Goal: Information Seeking & Learning: Understand process/instructions

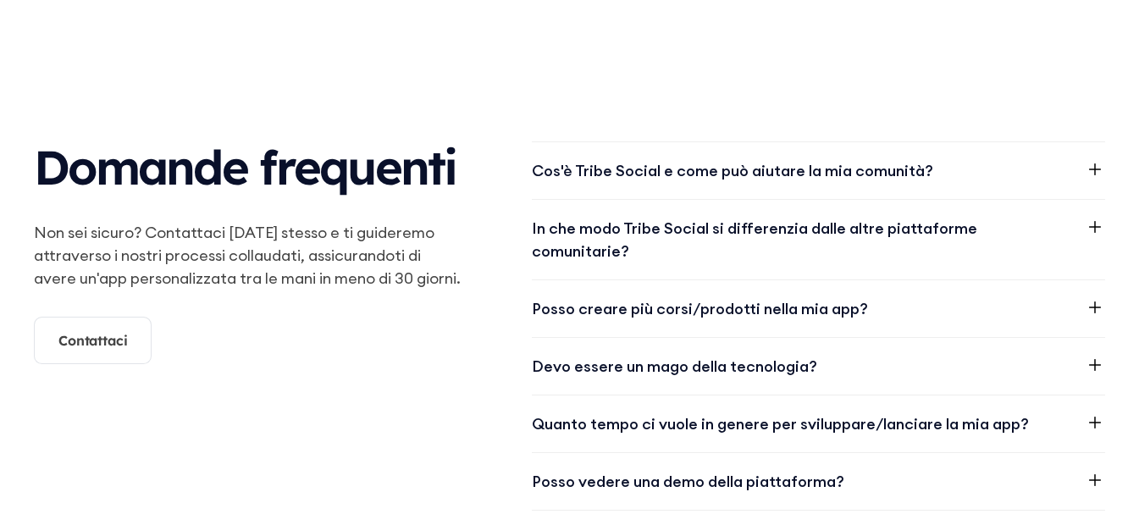
scroll to position [2370, 0]
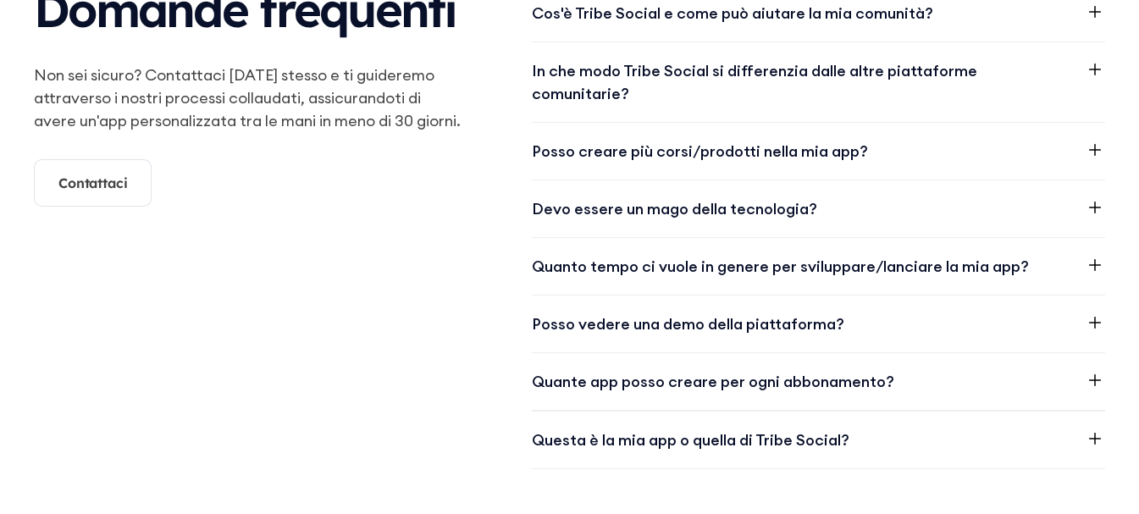
click at [1101, 312] on icon at bounding box center [1094, 322] width 20 height 20
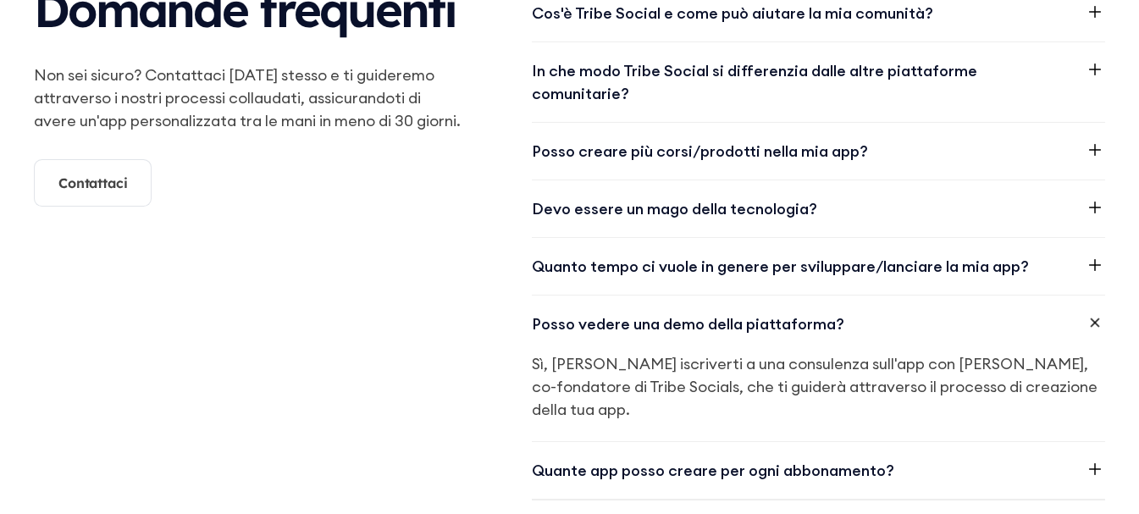
click at [1095, 463] on icon at bounding box center [1095, 469] width 12 height 12
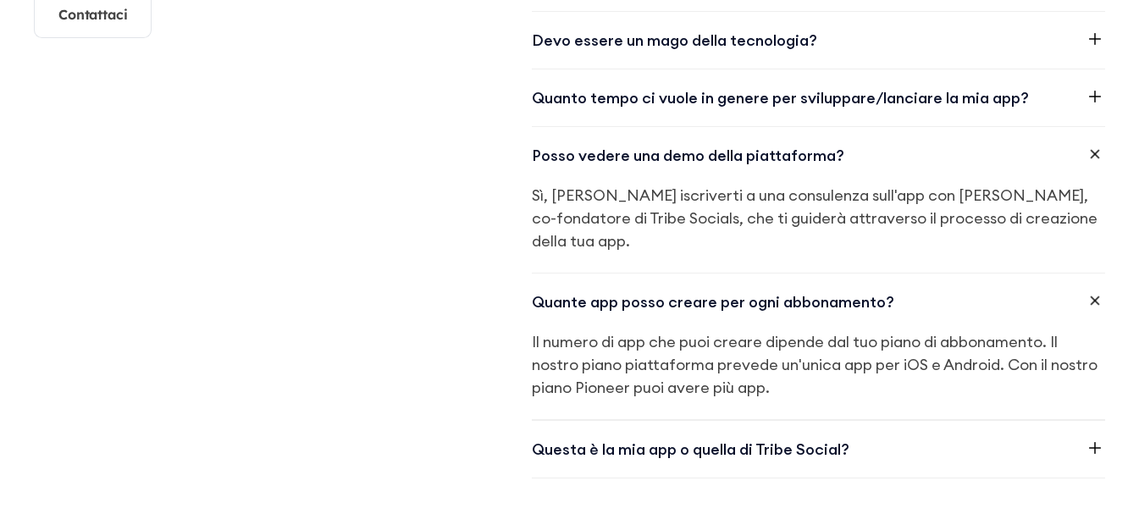
scroll to position [2540, 0]
click at [1087, 285] on icon at bounding box center [1094, 299] width 29 height 29
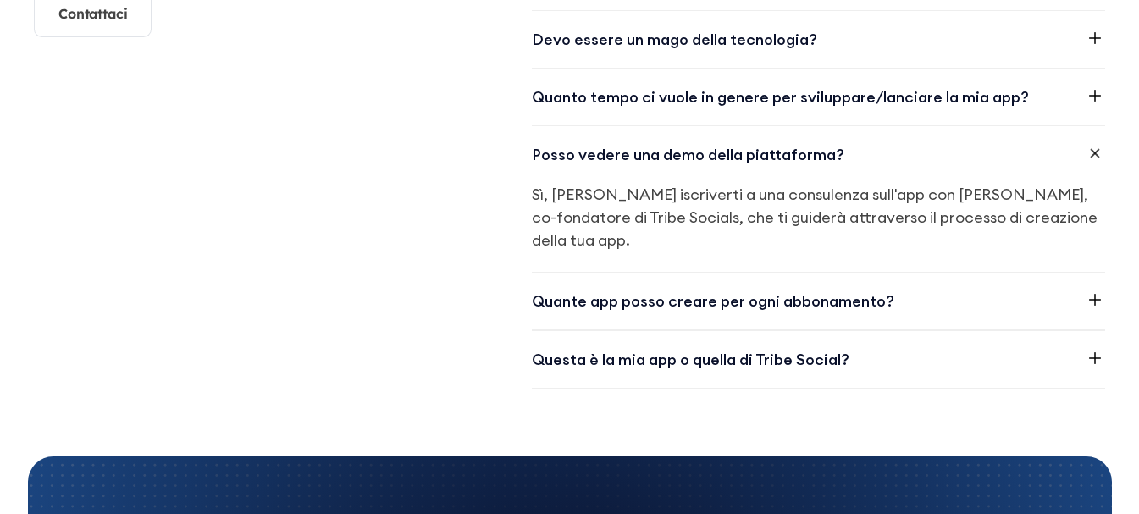
click at [1086, 126] on div "Posso vedere una demo della piattaforma?" at bounding box center [818, 154] width 573 height 57
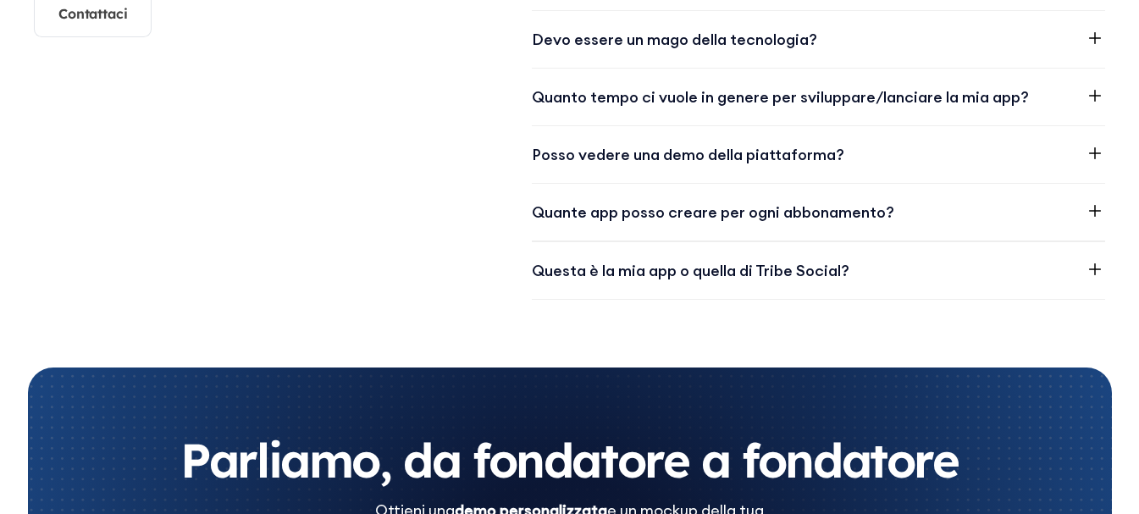
click at [1093, 259] on icon at bounding box center [1094, 269] width 20 height 20
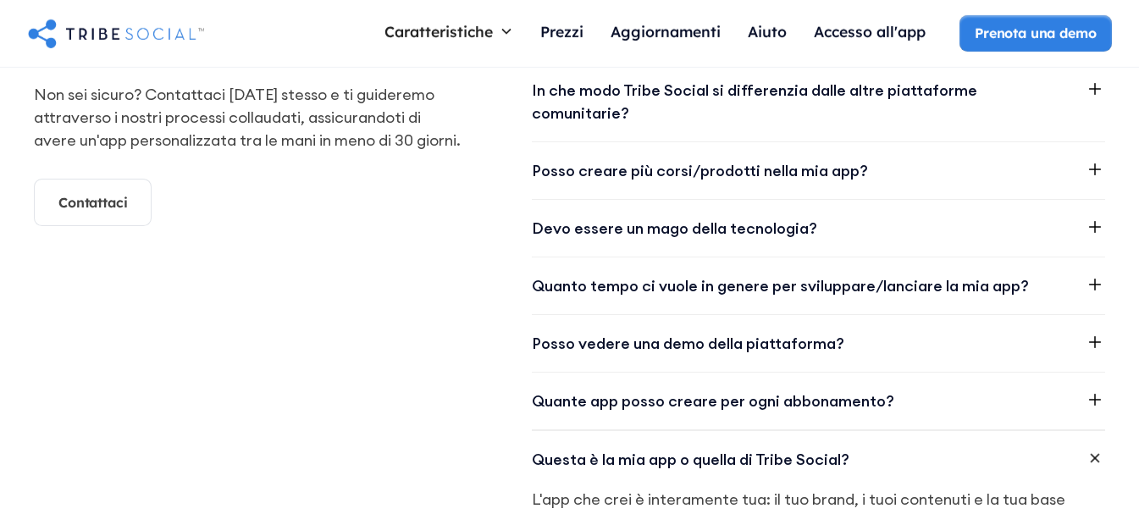
scroll to position [2286, 0]
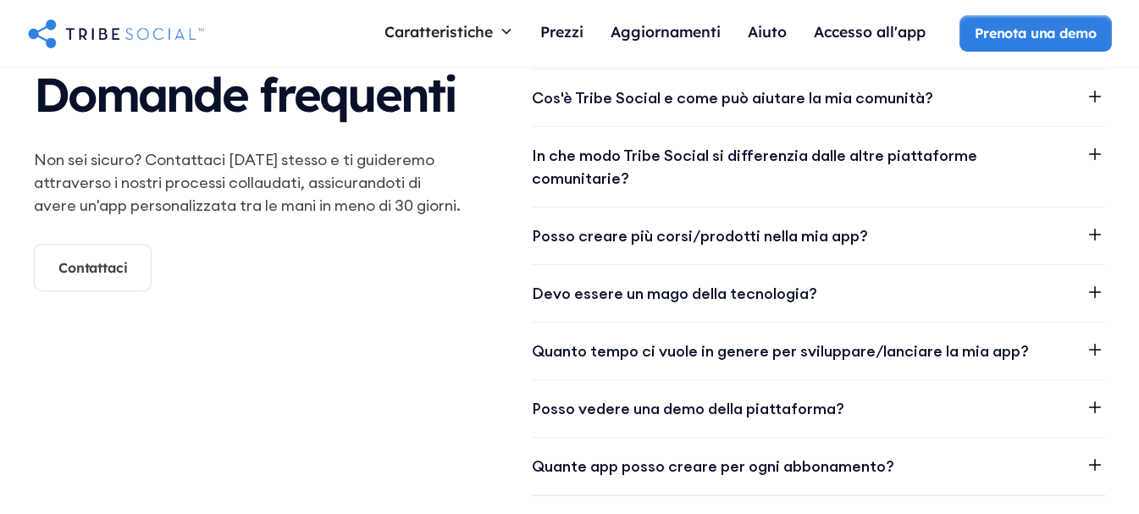
click at [1095, 282] on icon at bounding box center [1094, 292] width 20 height 20
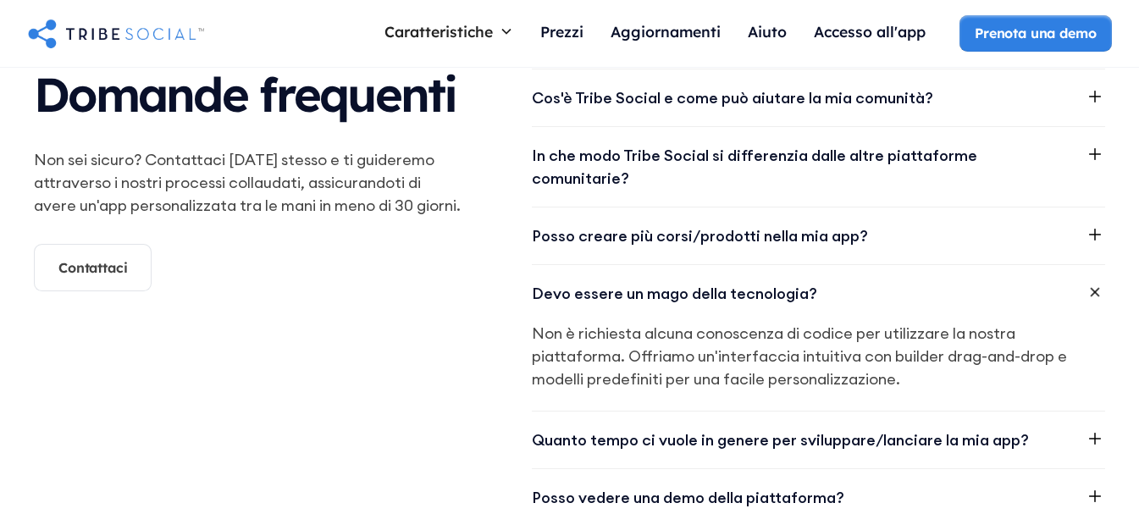
click at [1095, 278] on icon at bounding box center [1094, 292] width 29 height 29
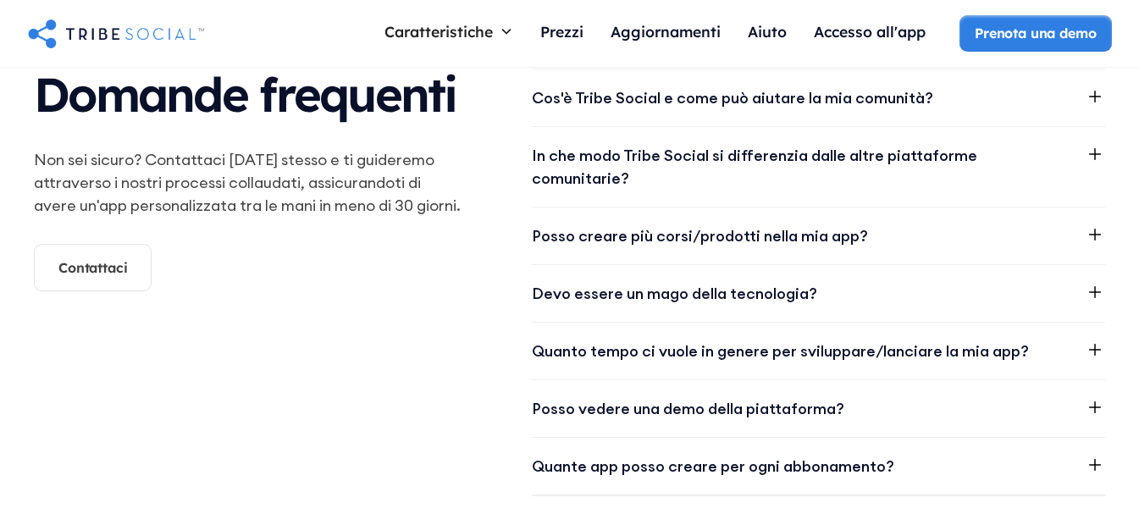
click at [1087, 397] on icon at bounding box center [1094, 407] width 20 height 20
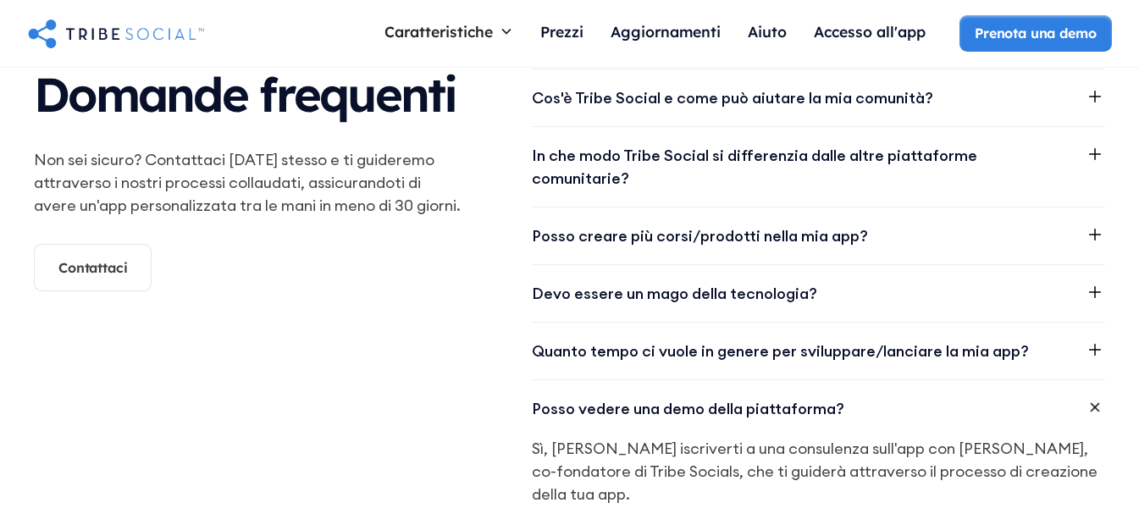
click at [1087, 393] on icon at bounding box center [1094, 407] width 29 height 29
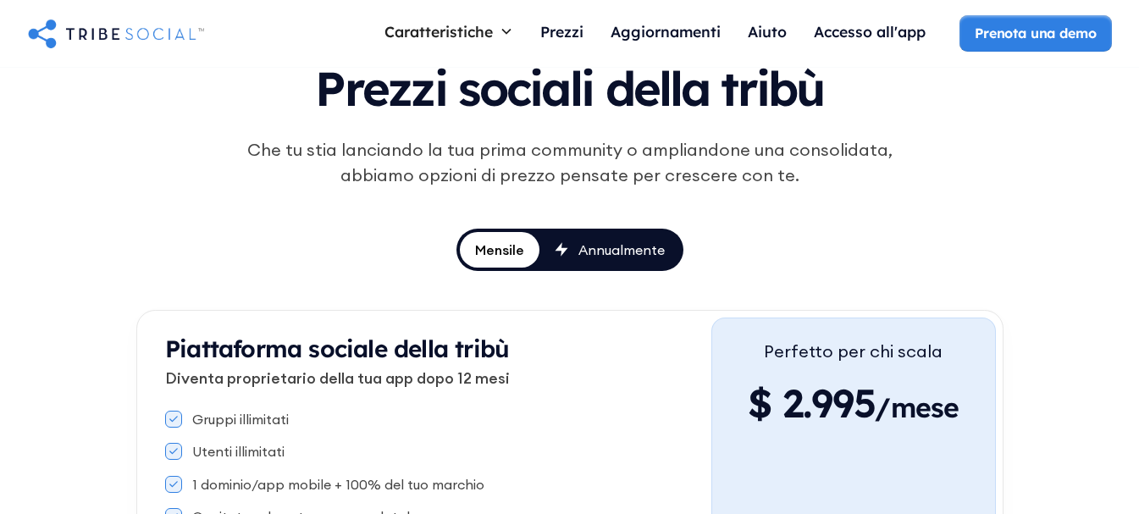
scroll to position [0, 0]
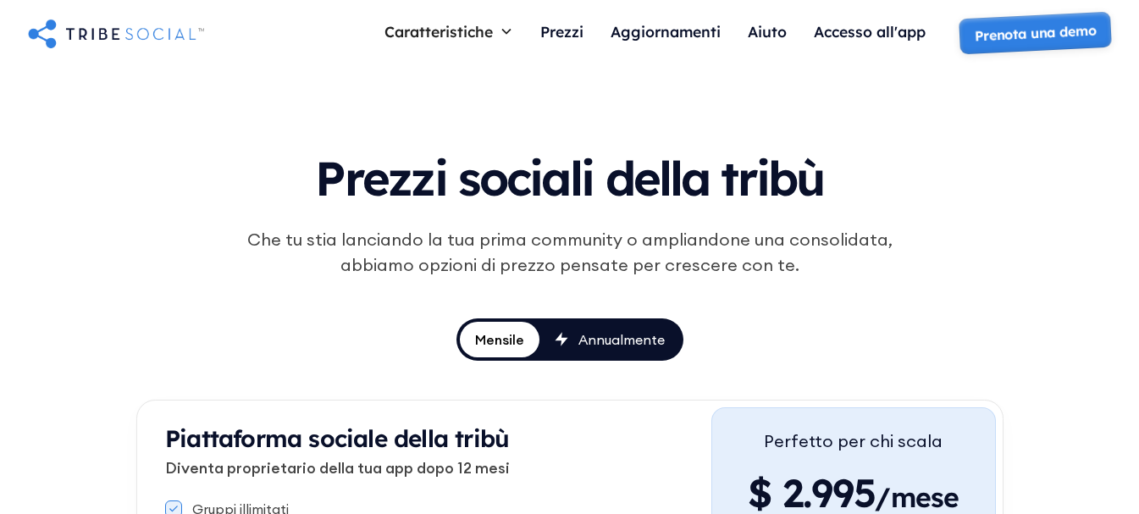
click at [1057, 35] on font "Prenota una demo" at bounding box center [1035, 33] width 122 height 23
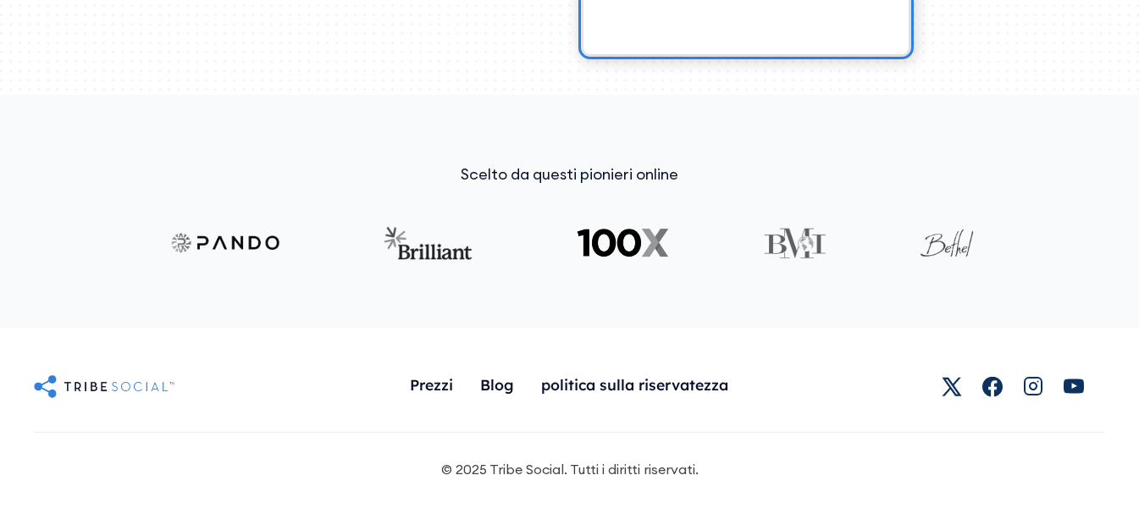
scroll to position [874, 0]
